Goal: Transaction & Acquisition: Purchase product/service

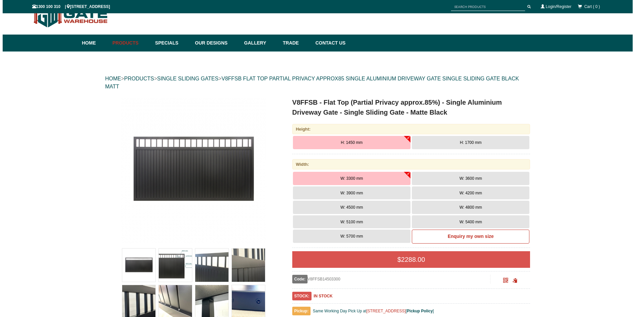
scroll to position [17, 0]
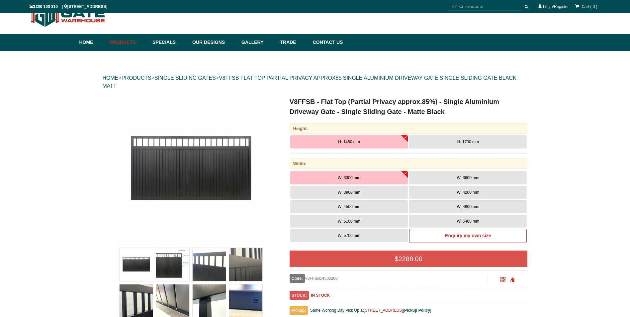
click at [186, 168] on img at bounding box center [191, 170] width 146 height 146
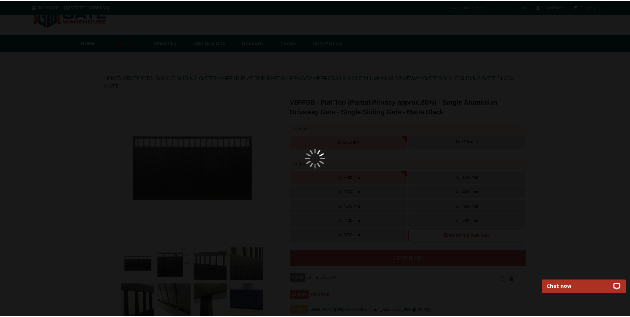
scroll to position [0, 0]
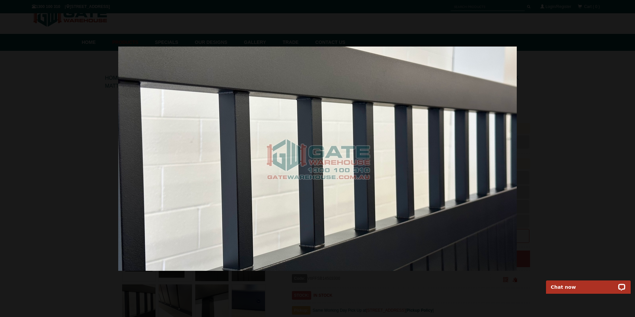
click at [579, 148] on div at bounding box center [317, 158] width 635 height 317
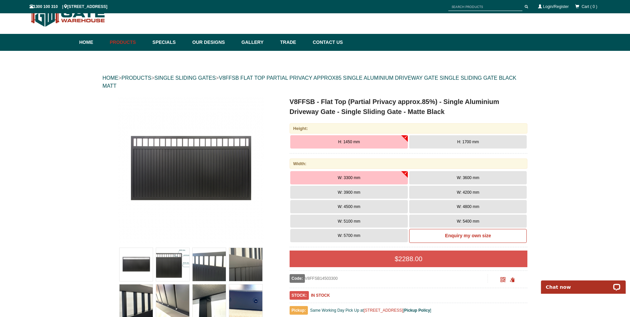
click at [179, 161] on img at bounding box center [191, 170] width 146 height 146
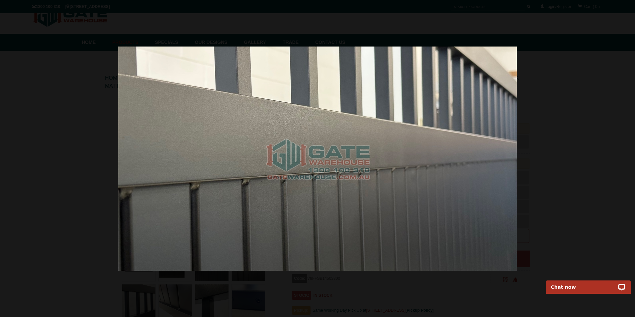
click at [69, 29] on div at bounding box center [317, 158] width 635 height 317
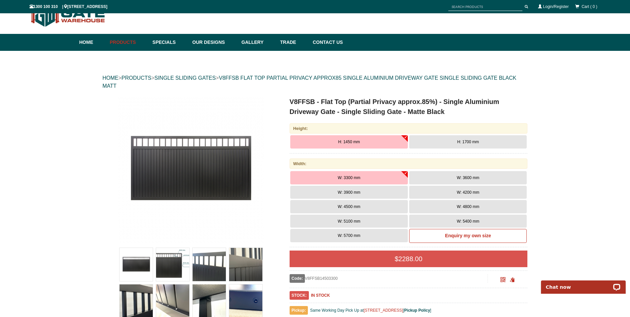
click at [242, 268] on img at bounding box center [245, 264] width 33 height 33
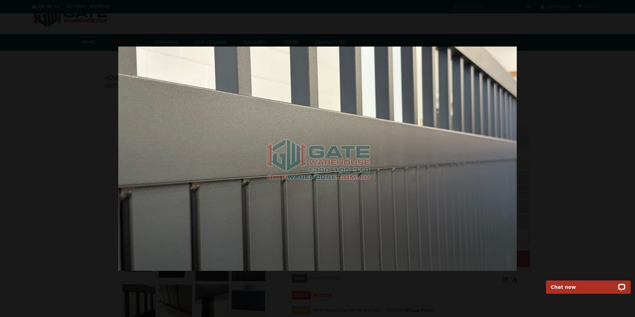
click at [591, 187] on div at bounding box center [317, 158] width 635 height 317
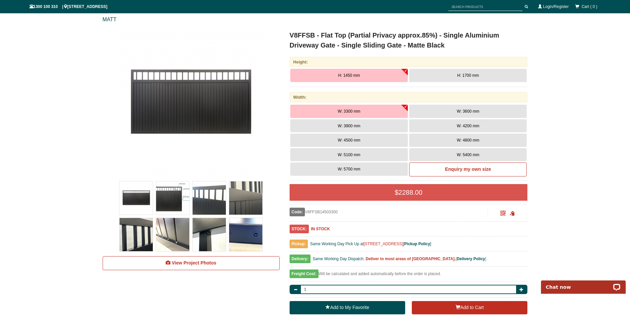
scroll to position [116, 0]
